Goal: Check status

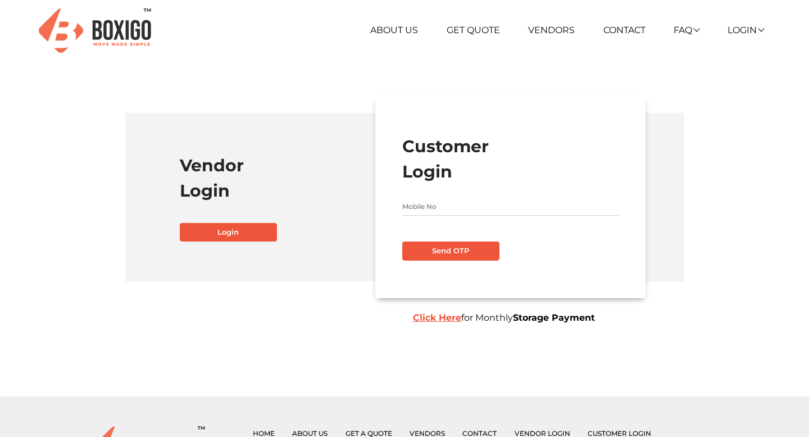
click at [501, 197] on form "Customer Login Send OTP Click Here for Monthly Storage Payment" at bounding box center [510, 197] width 216 height 127
click at [487, 206] on input "text" at bounding box center [510, 207] width 216 height 18
type input "7981768089"
click at [457, 253] on button "Send OTP" at bounding box center [450, 250] width 97 height 19
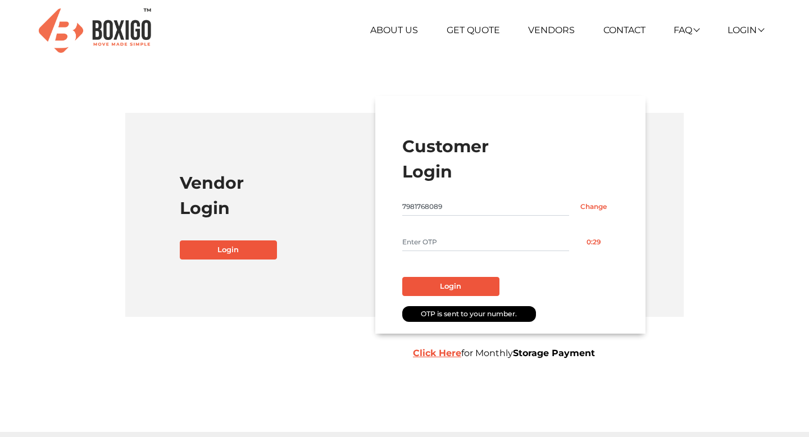
click at [454, 241] on input "text" at bounding box center [485, 242] width 167 height 18
type input "2936"
click at [402, 277] on button "Login" at bounding box center [450, 286] width 97 height 19
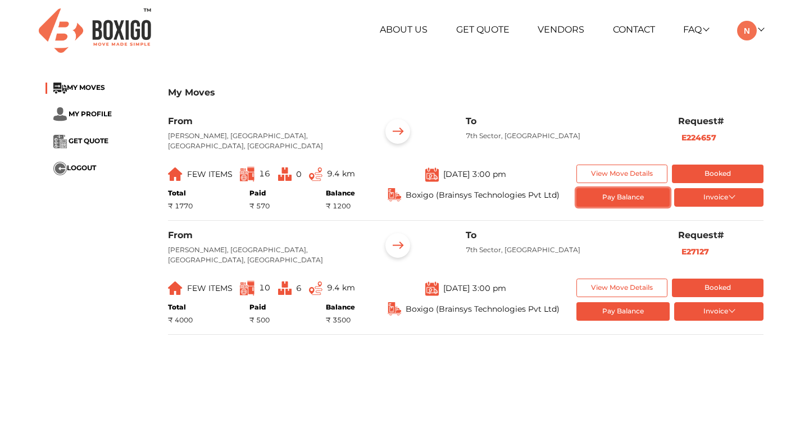
click at [623, 202] on button "Pay Balance" at bounding box center [623, 197] width 94 height 19
click at [726, 195] on button "Invoice" at bounding box center [718, 197] width 89 height 19
click at [720, 228] on button "List of Goods" at bounding box center [719, 233] width 90 height 17
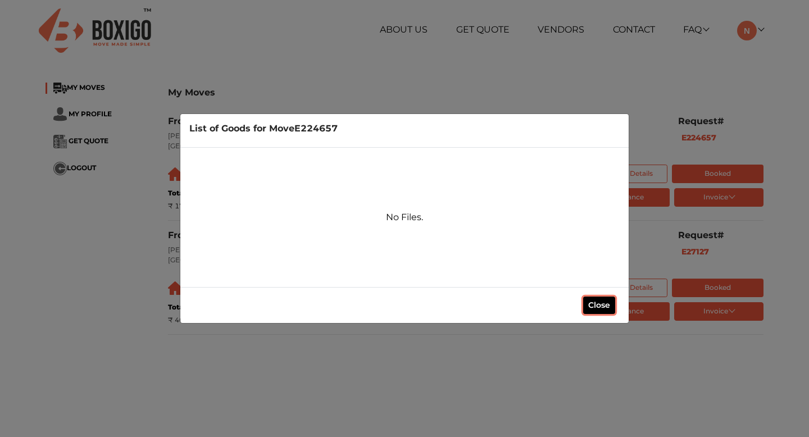
click at [591, 302] on button "Close" at bounding box center [599, 304] width 32 height 17
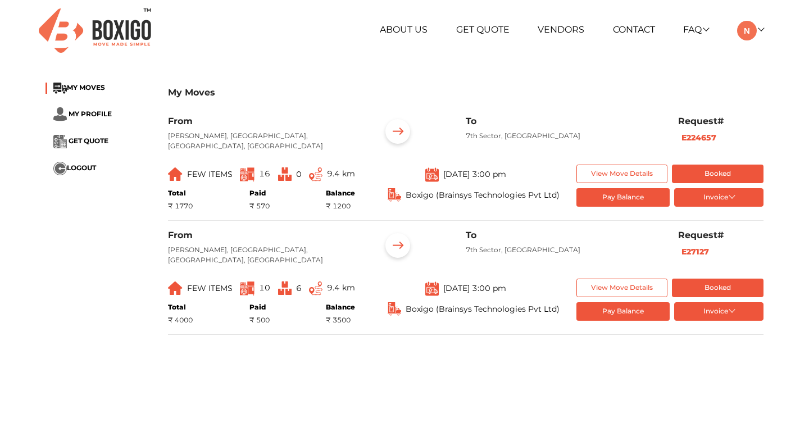
click at [446, 48] on div "About Us Get Quote Vendors Contact FAQ Customer FAQ Vendor FAQ My Moves My Prof…" at bounding box center [404, 30] width 735 height 61
click at [750, 73] on div "+91 88844 48117 RELOCATION STORAGE SPACE About Us Get Quote Vendors Contact FAQ…" at bounding box center [404, 374] width 809 height 748
